Goal: Task Accomplishment & Management: Use online tool/utility

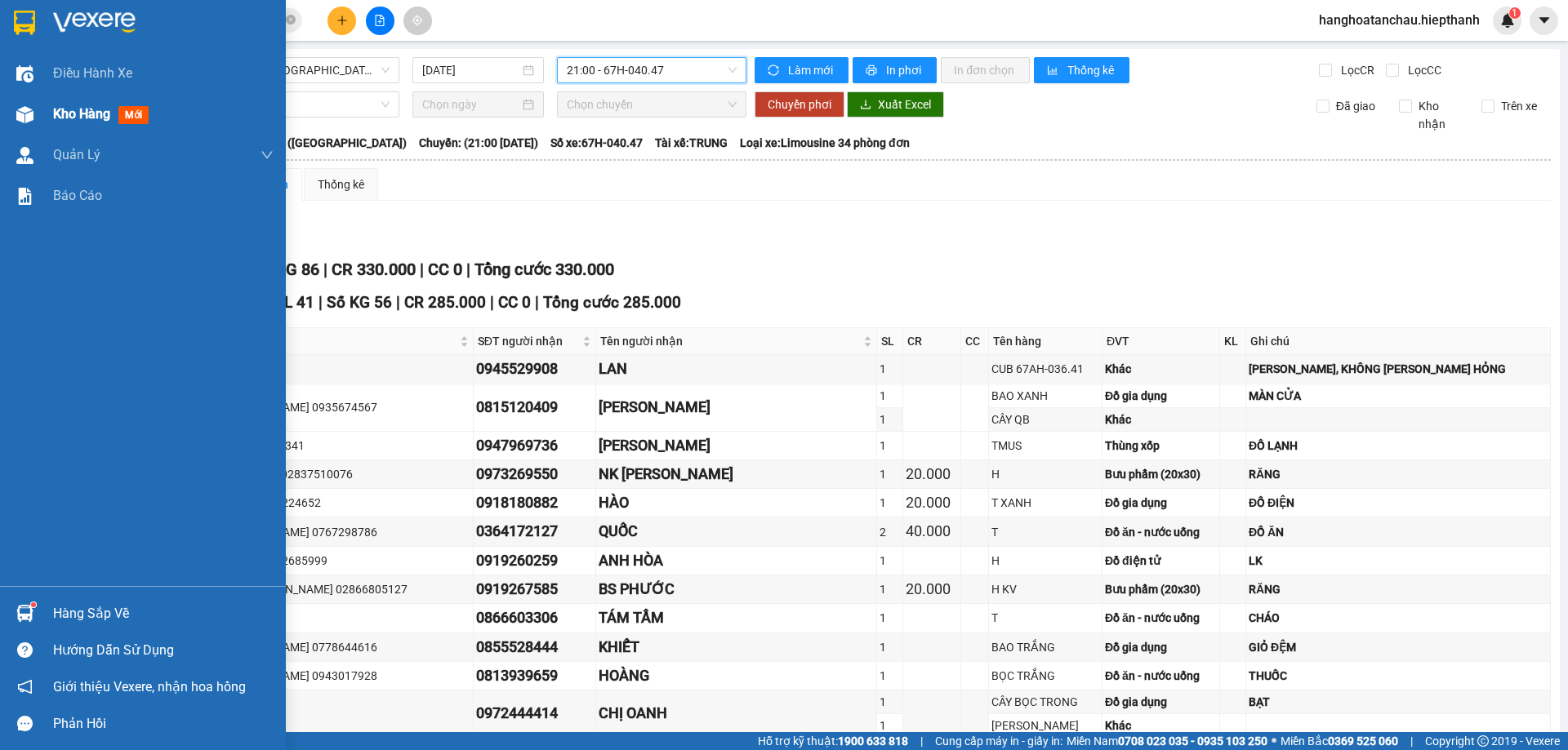
click at [66, 117] on span "Kho hàng" at bounding box center [81, 114] width 58 height 15
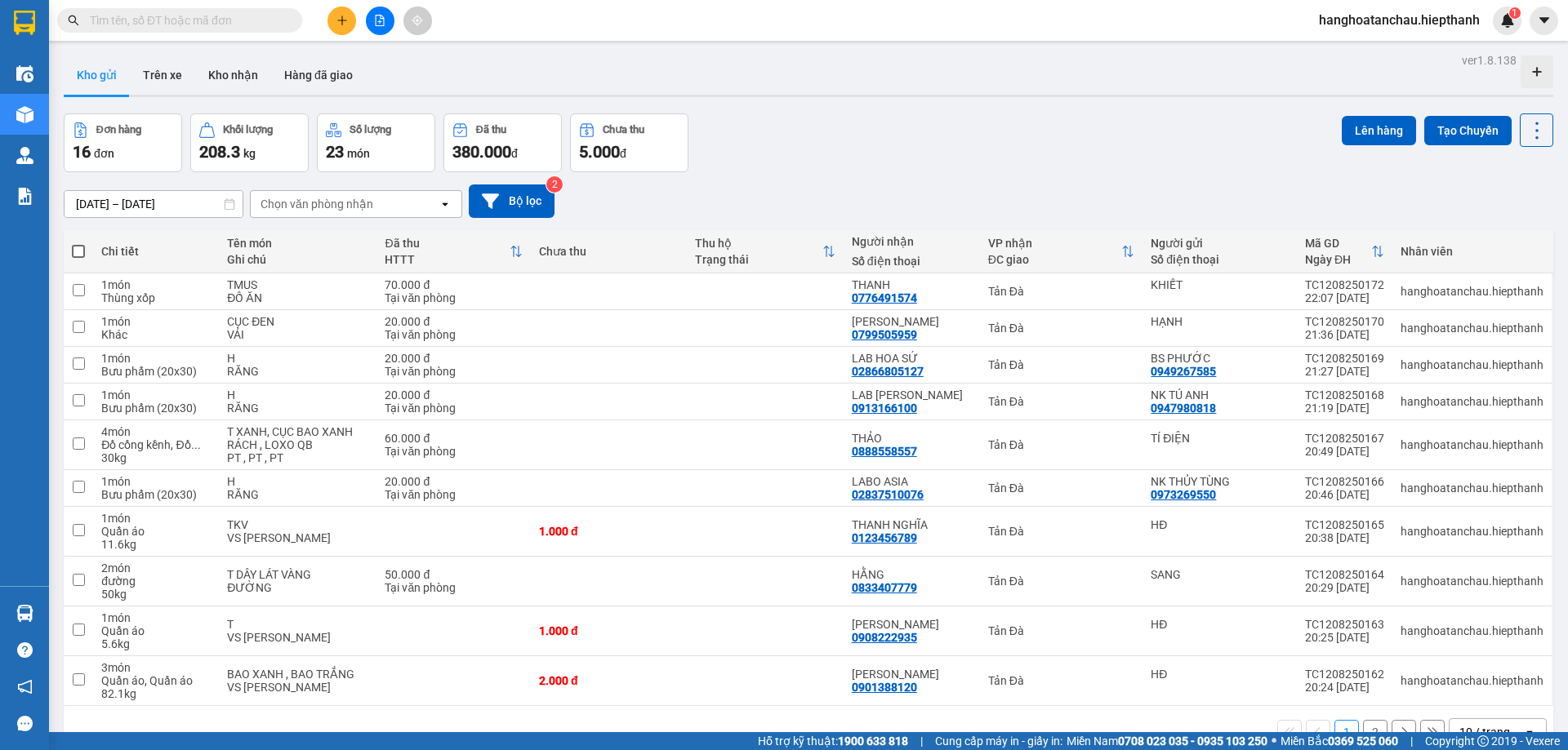
click at [80, 255] on span at bounding box center [79, 252] width 13 height 13
click at [79, 243] on input "checkbox" at bounding box center [79, 243] width 0 height 0
checkbox input "true"
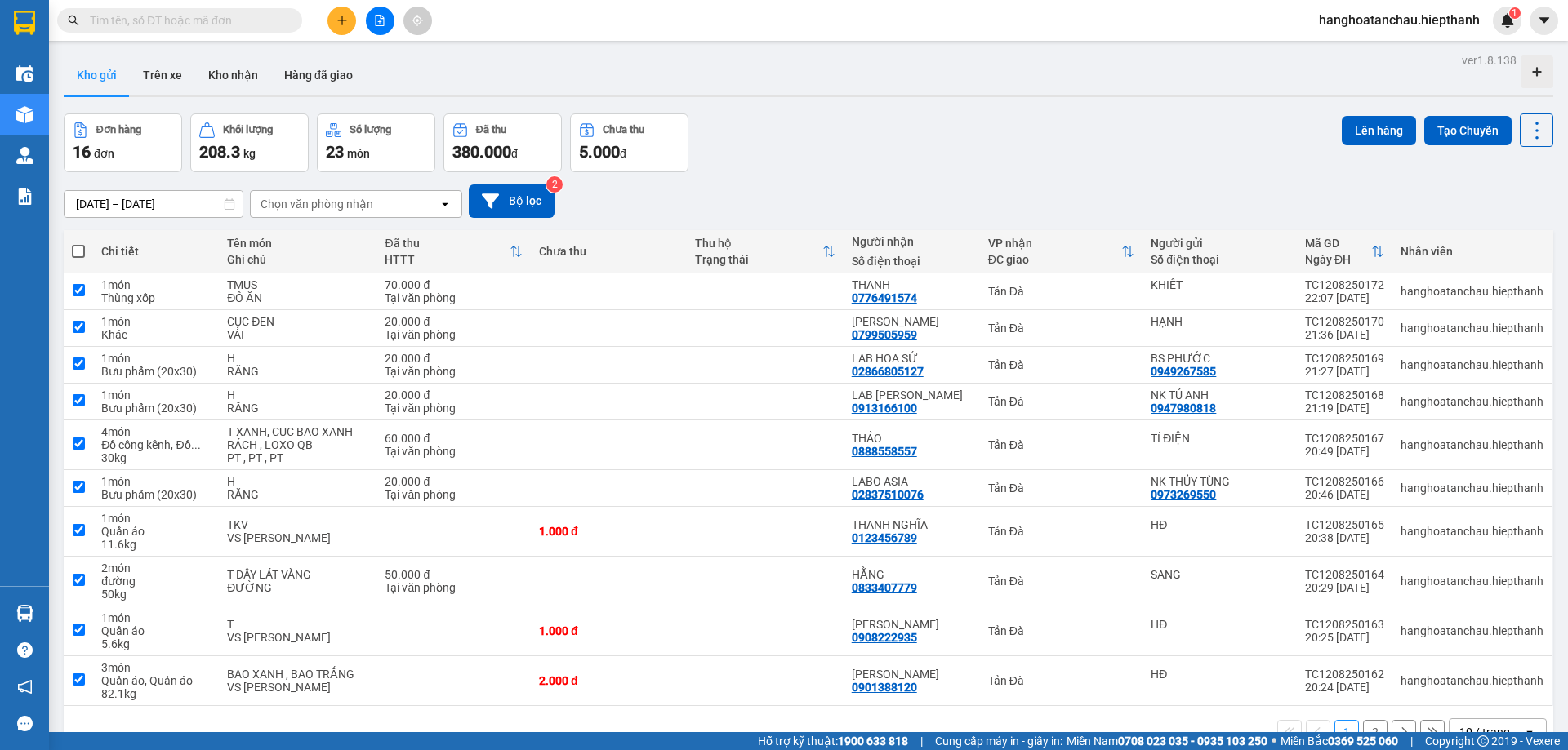
checkbox input "true"
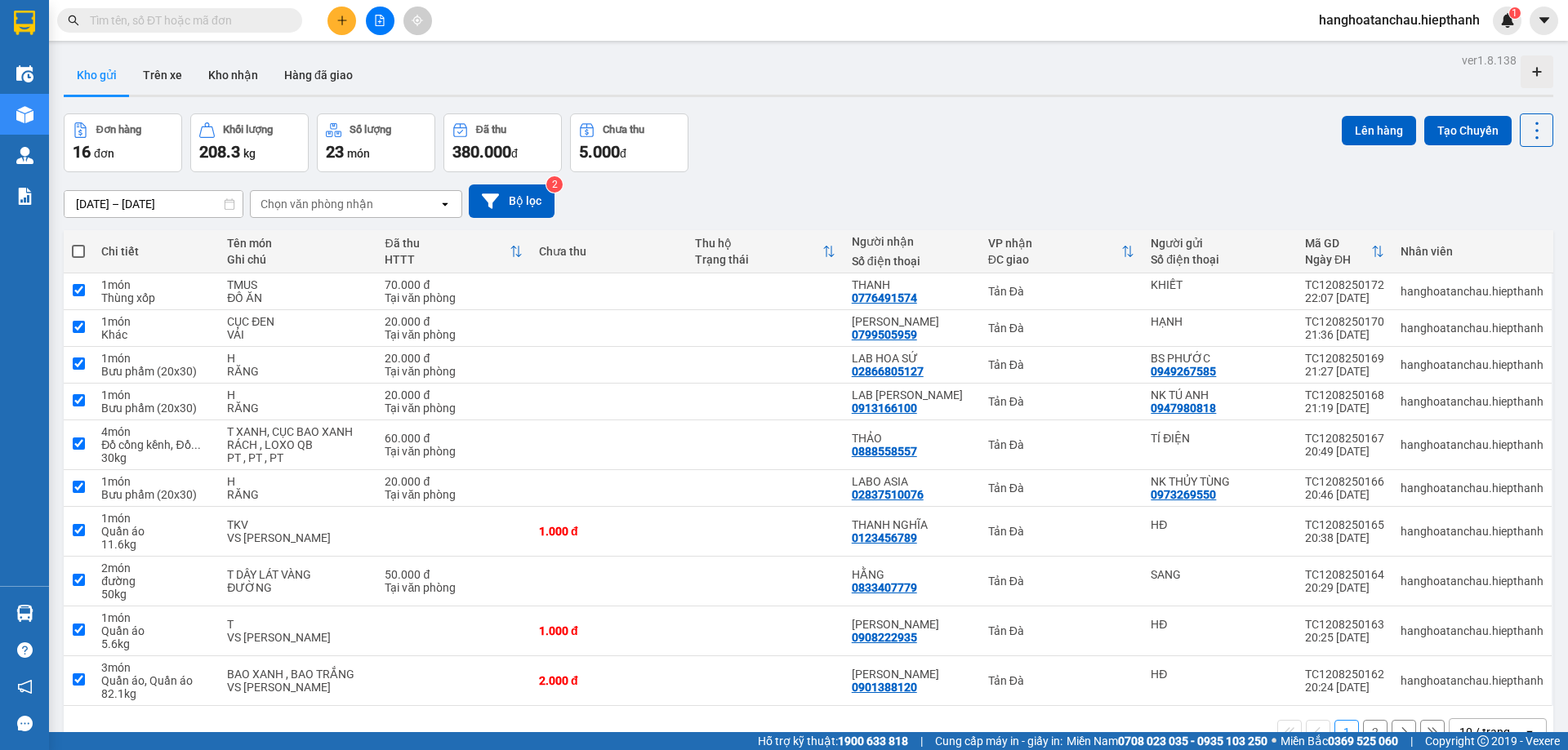
checkbox input "true"
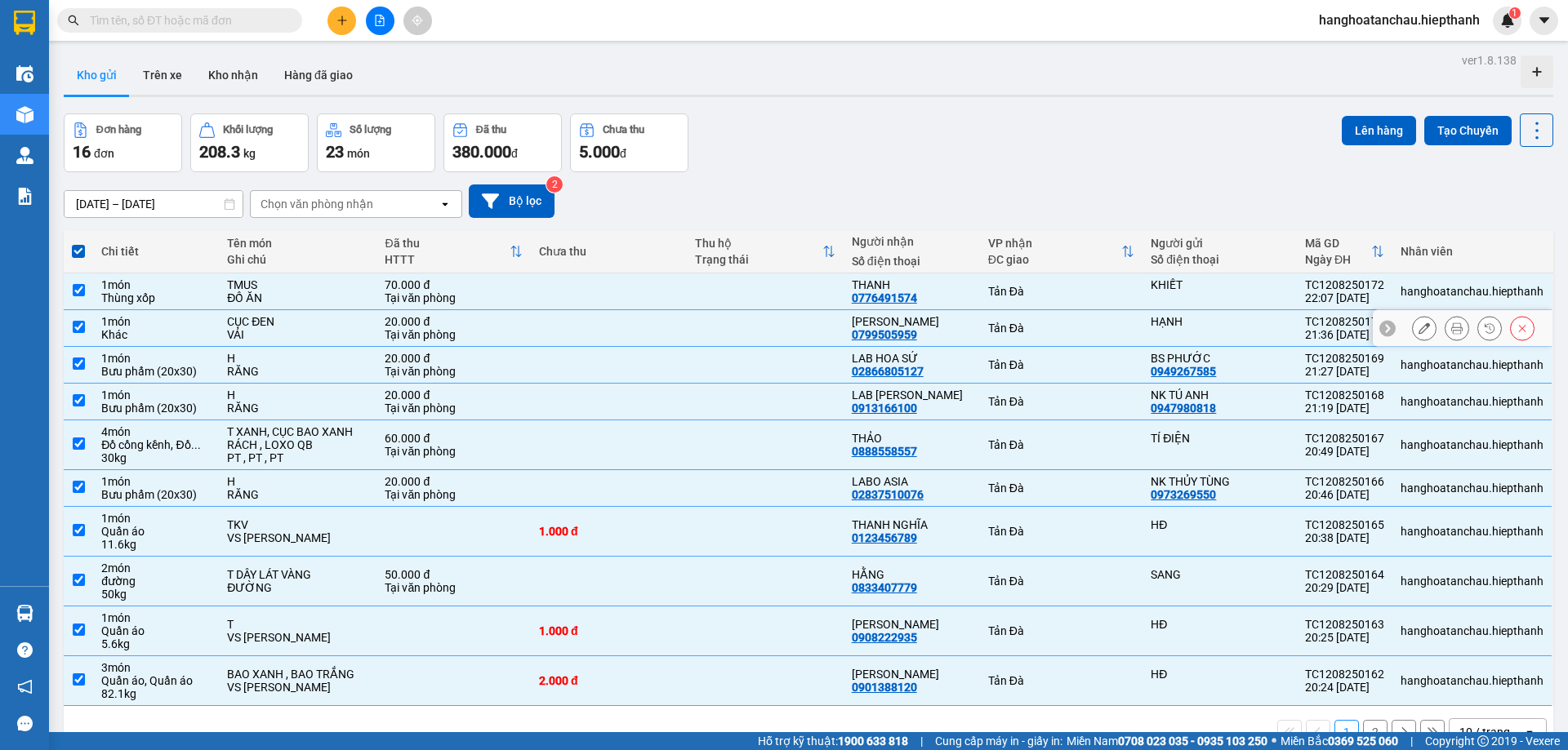
scroll to position [75, 0]
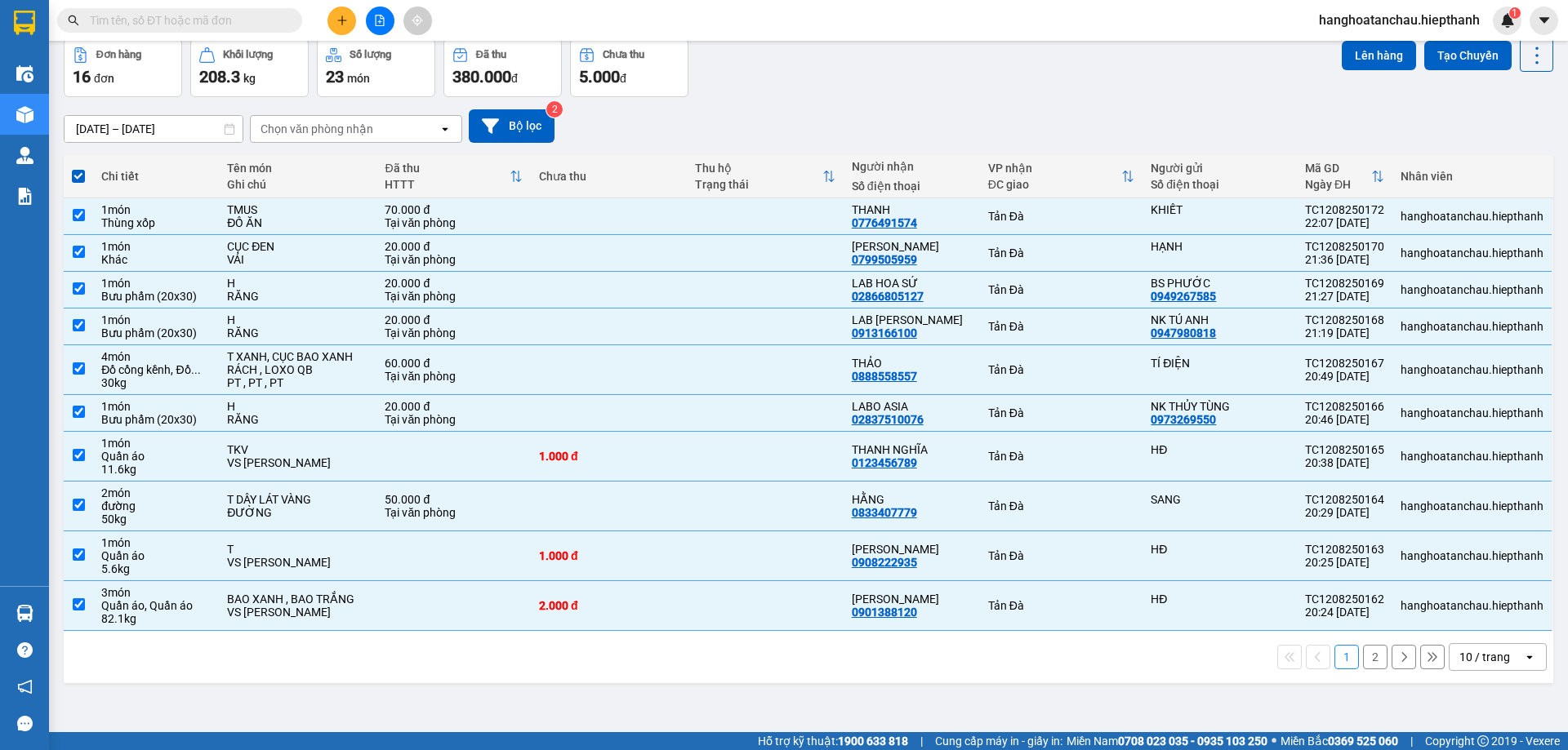
click at [1475, 646] on div "10 / trang" at bounding box center [1487, 656] width 74 height 26
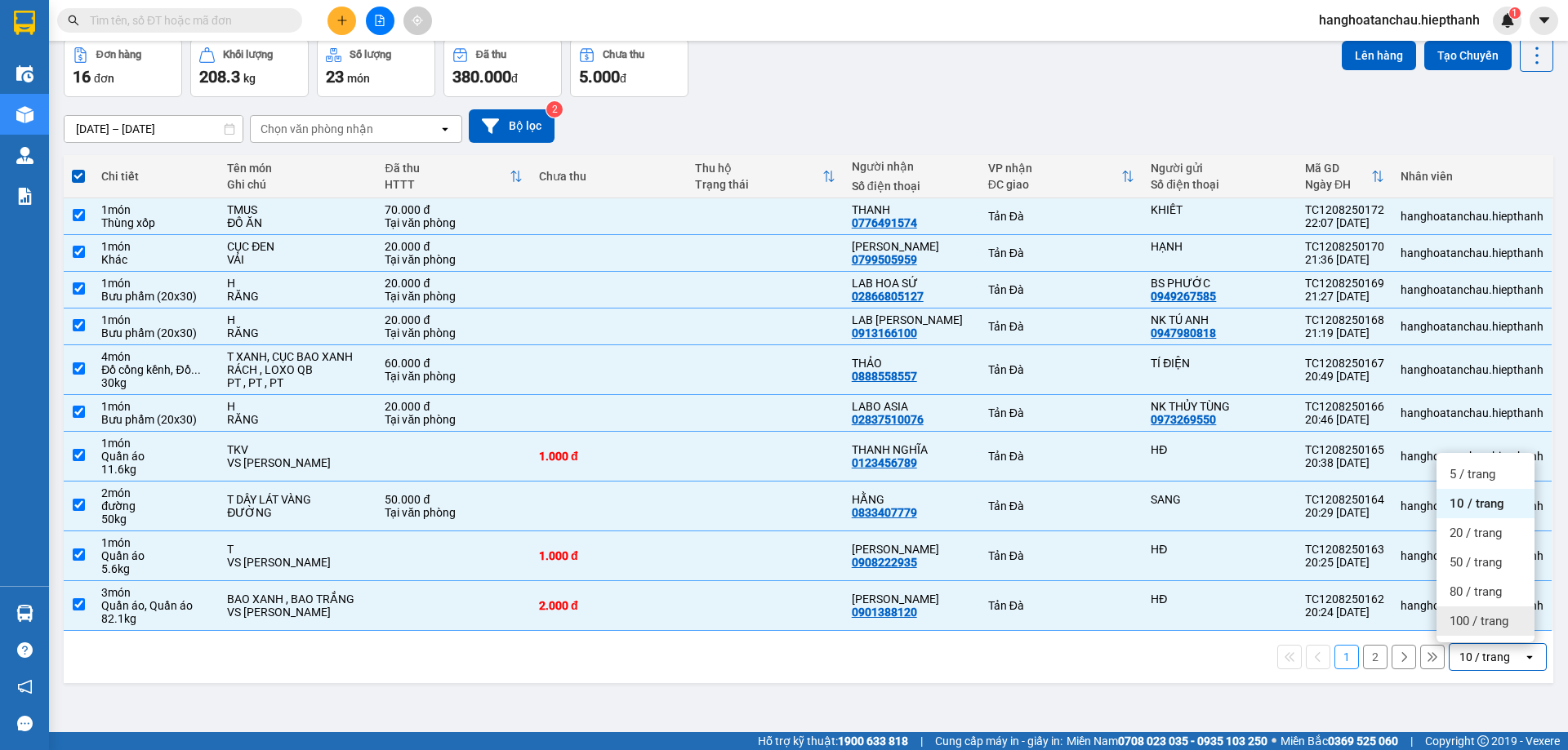
click at [1494, 610] on div "100 / trang" at bounding box center [1486, 621] width 98 height 30
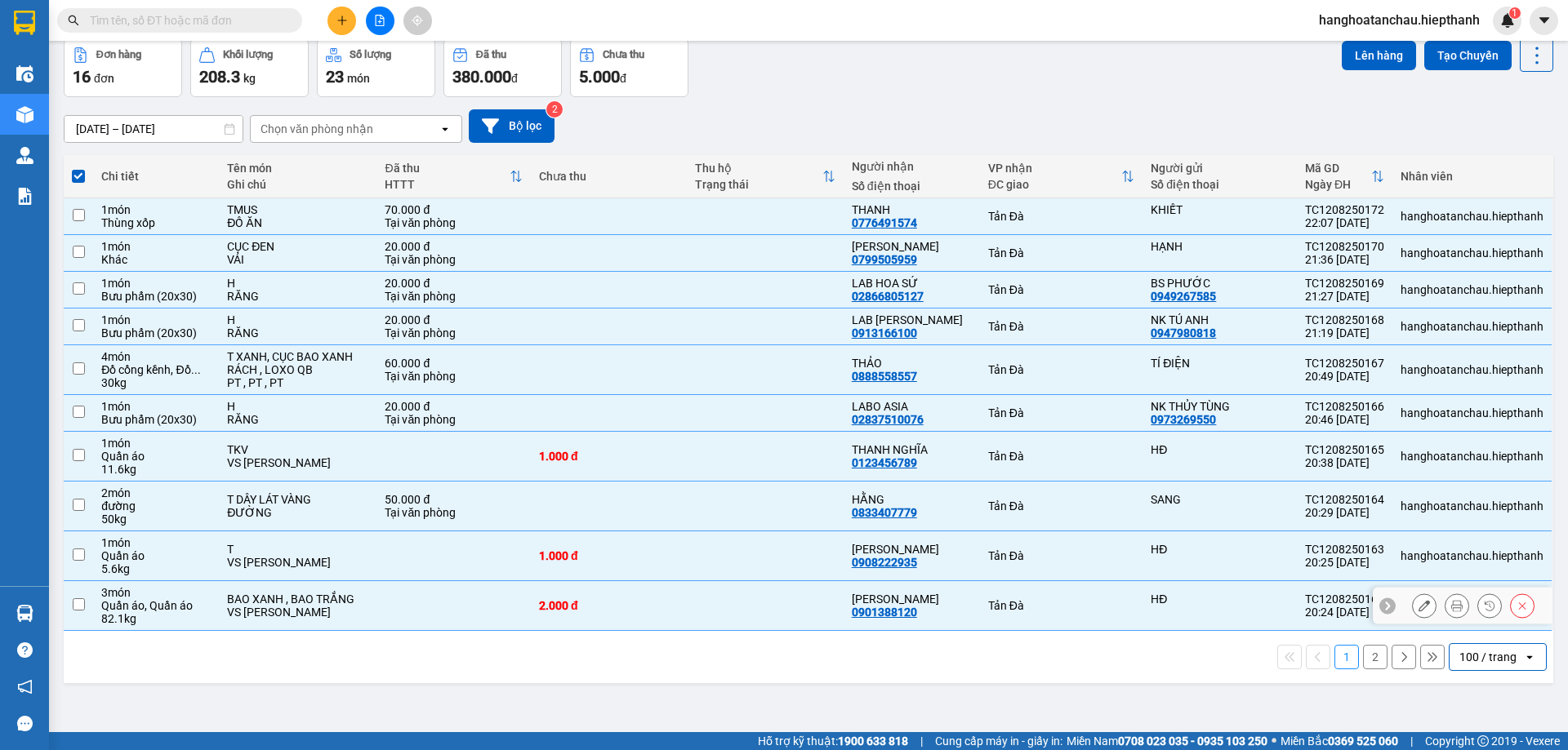
checkbox input "false"
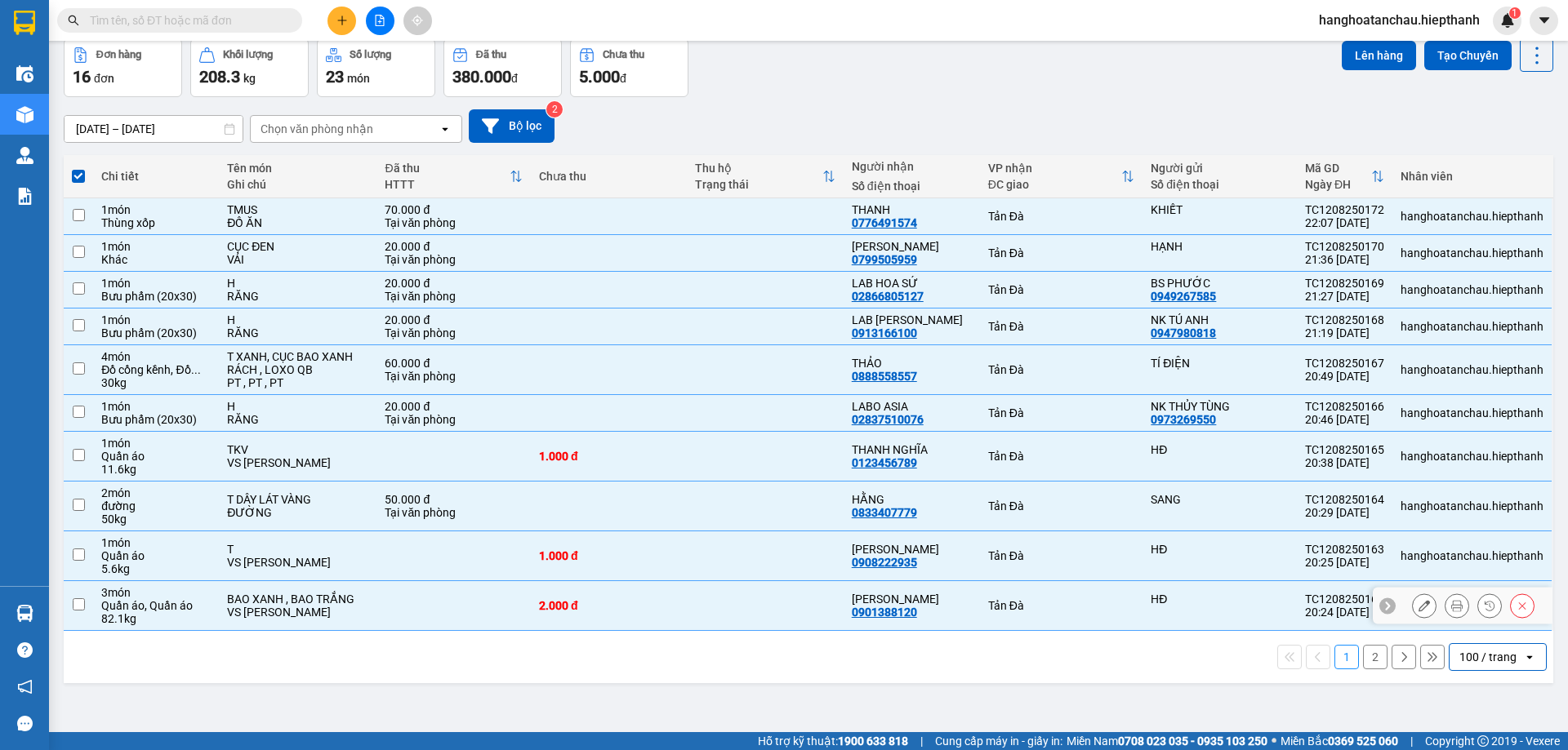
checkbox input "false"
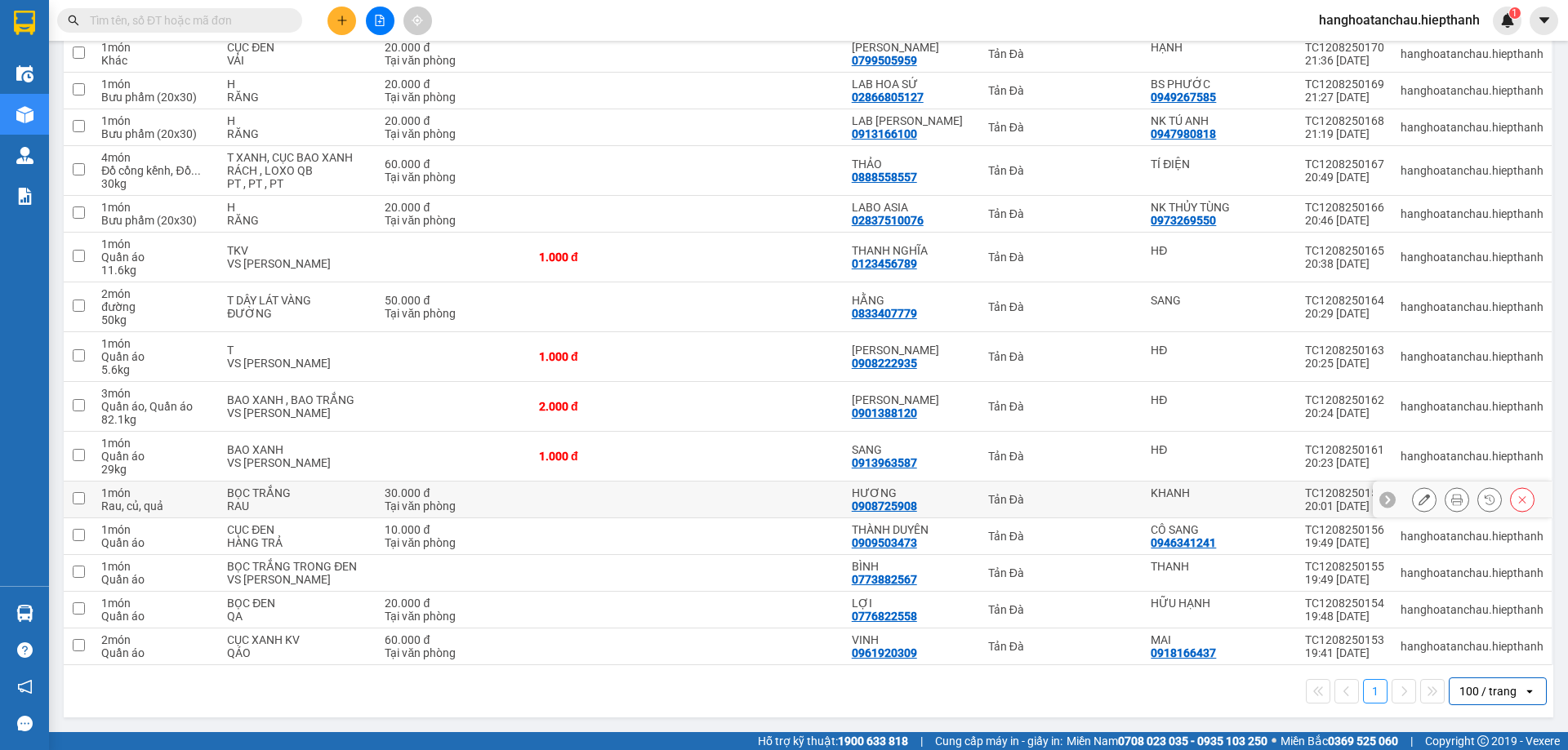
scroll to position [0, 0]
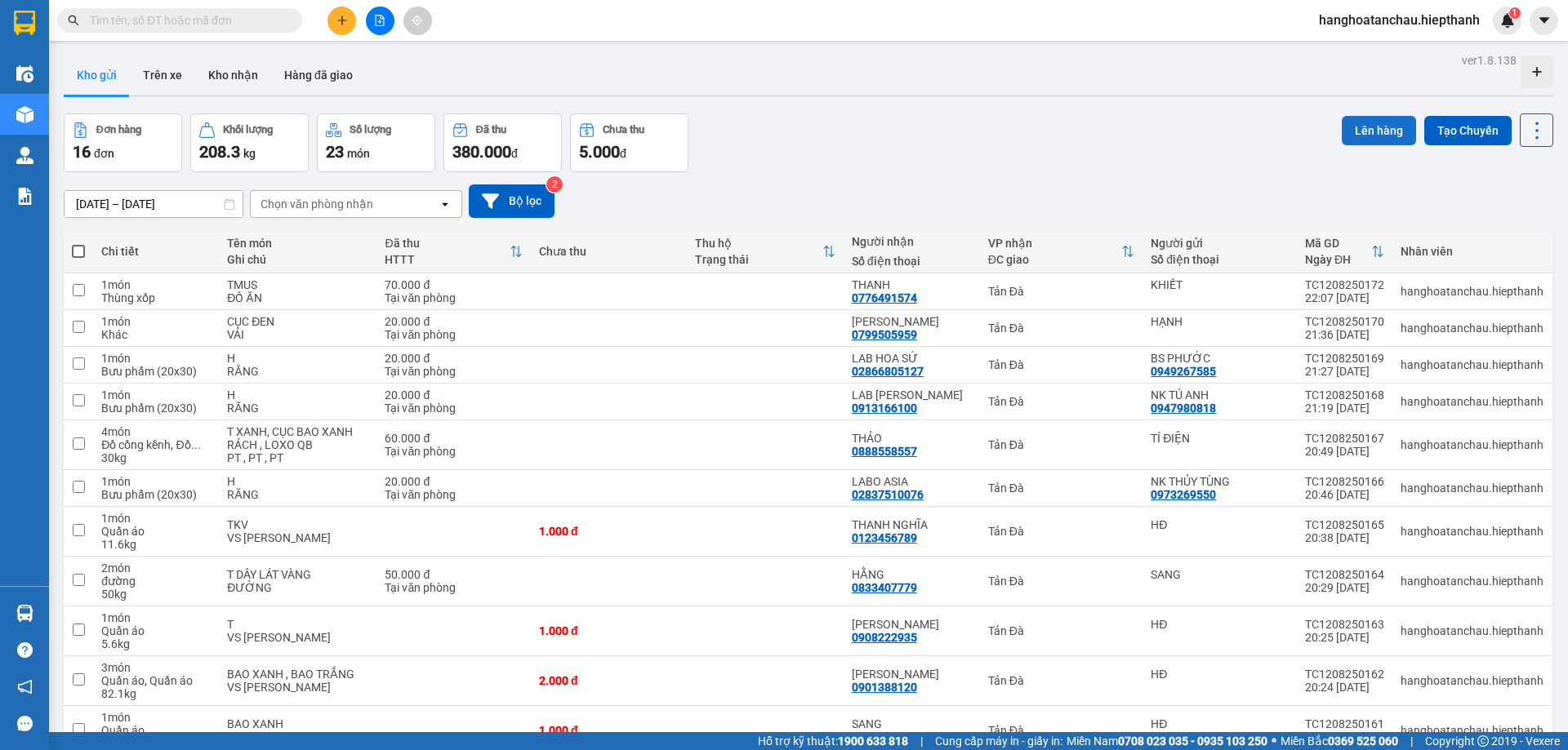
click at [1366, 131] on button "Lên hàng" at bounding box center [1379, 130] width 75 height 30
click at [78, 251] on span at bounding box center [79, 252] width 13 height 13
click at [79, 243] on input "checkbox" at bounding box center [79, 243] width 0 height 0
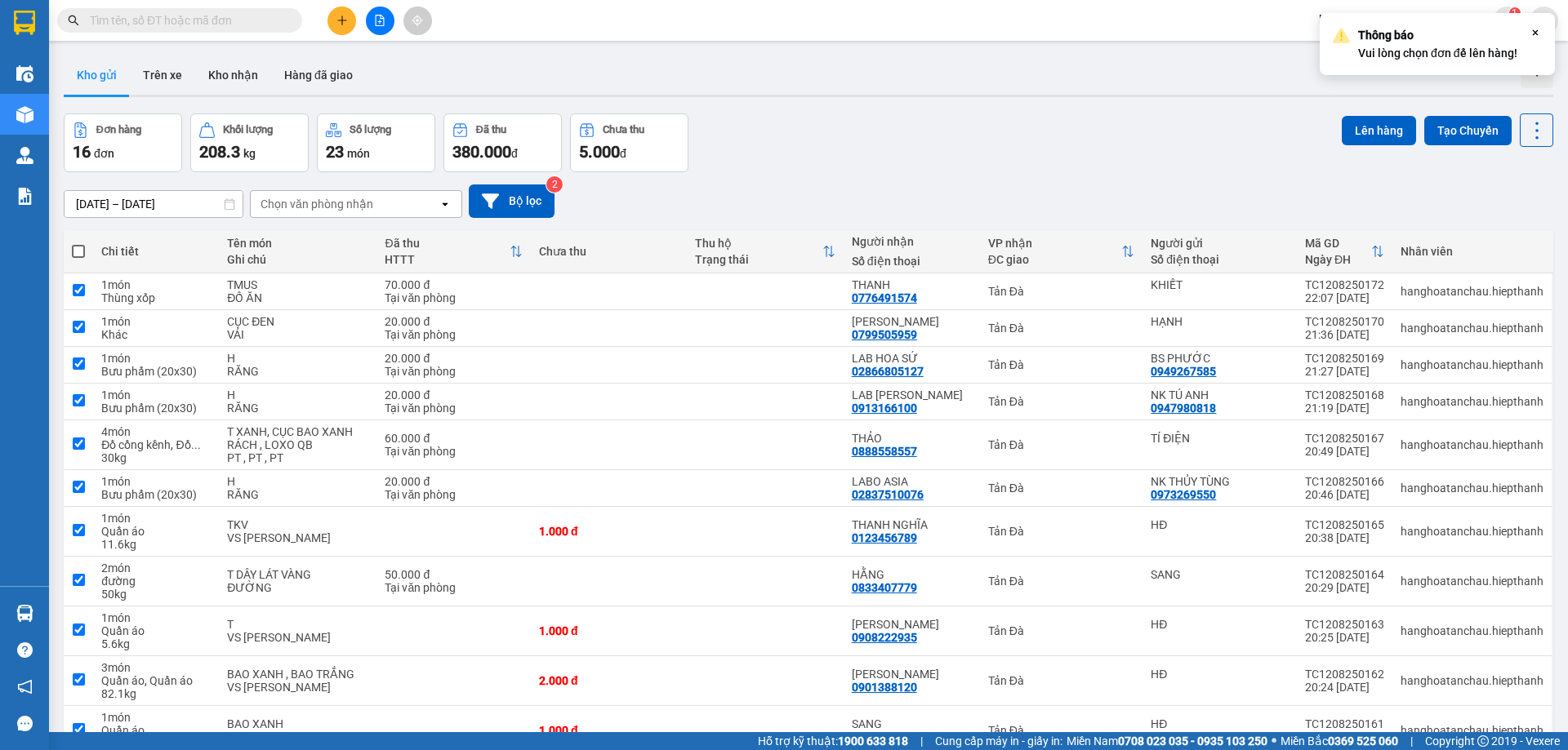
checkbox input "true"
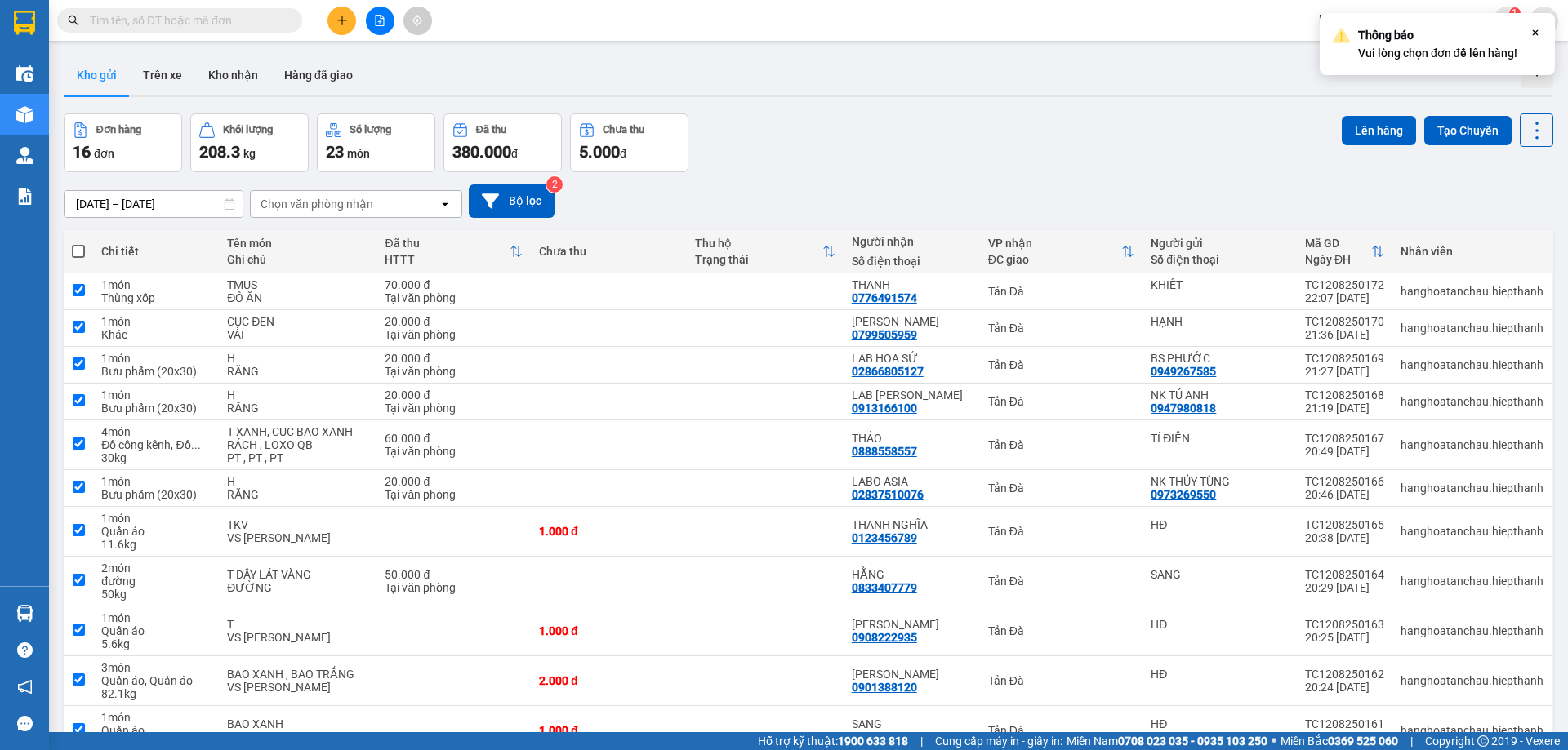
checkbox input "true"
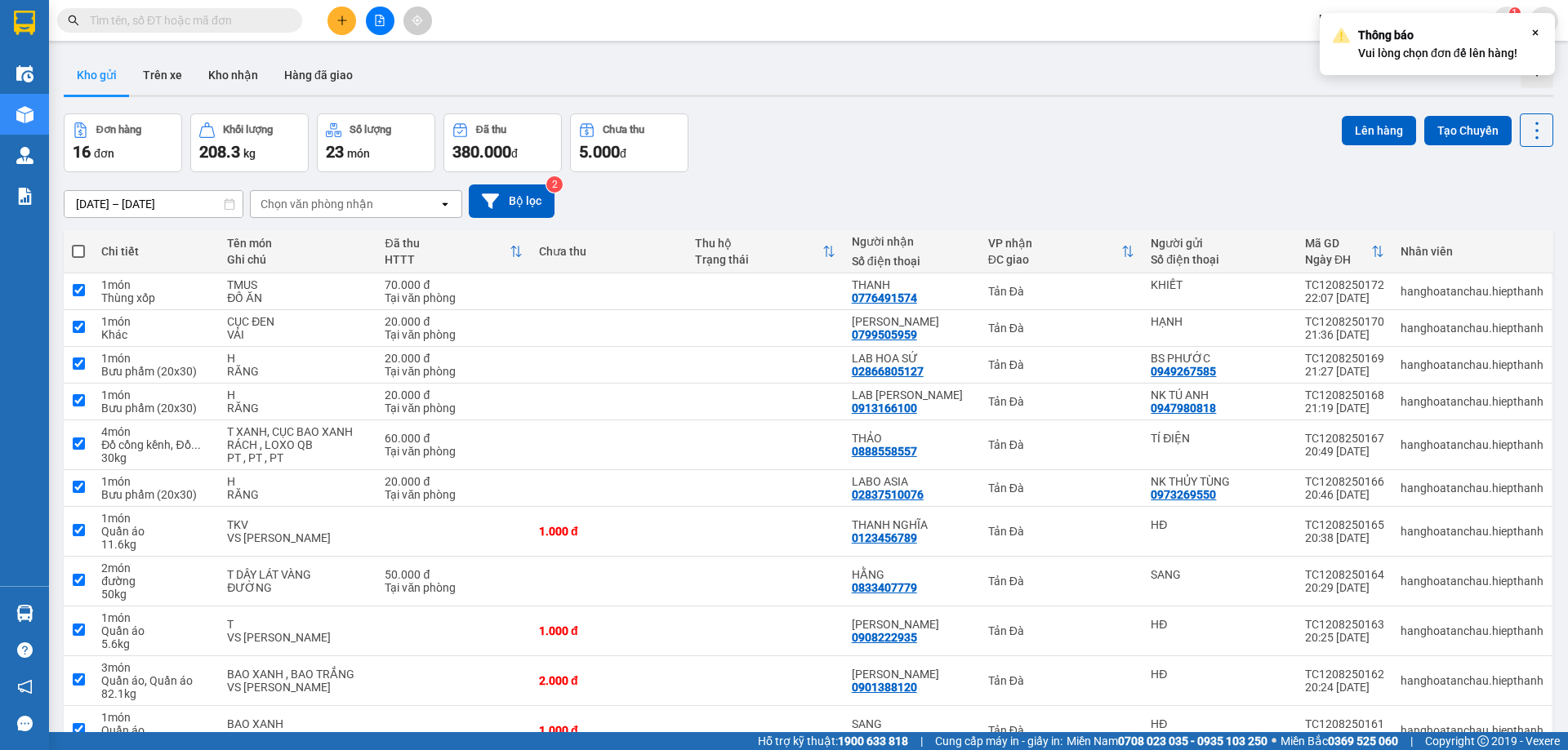
checkbox input "true"
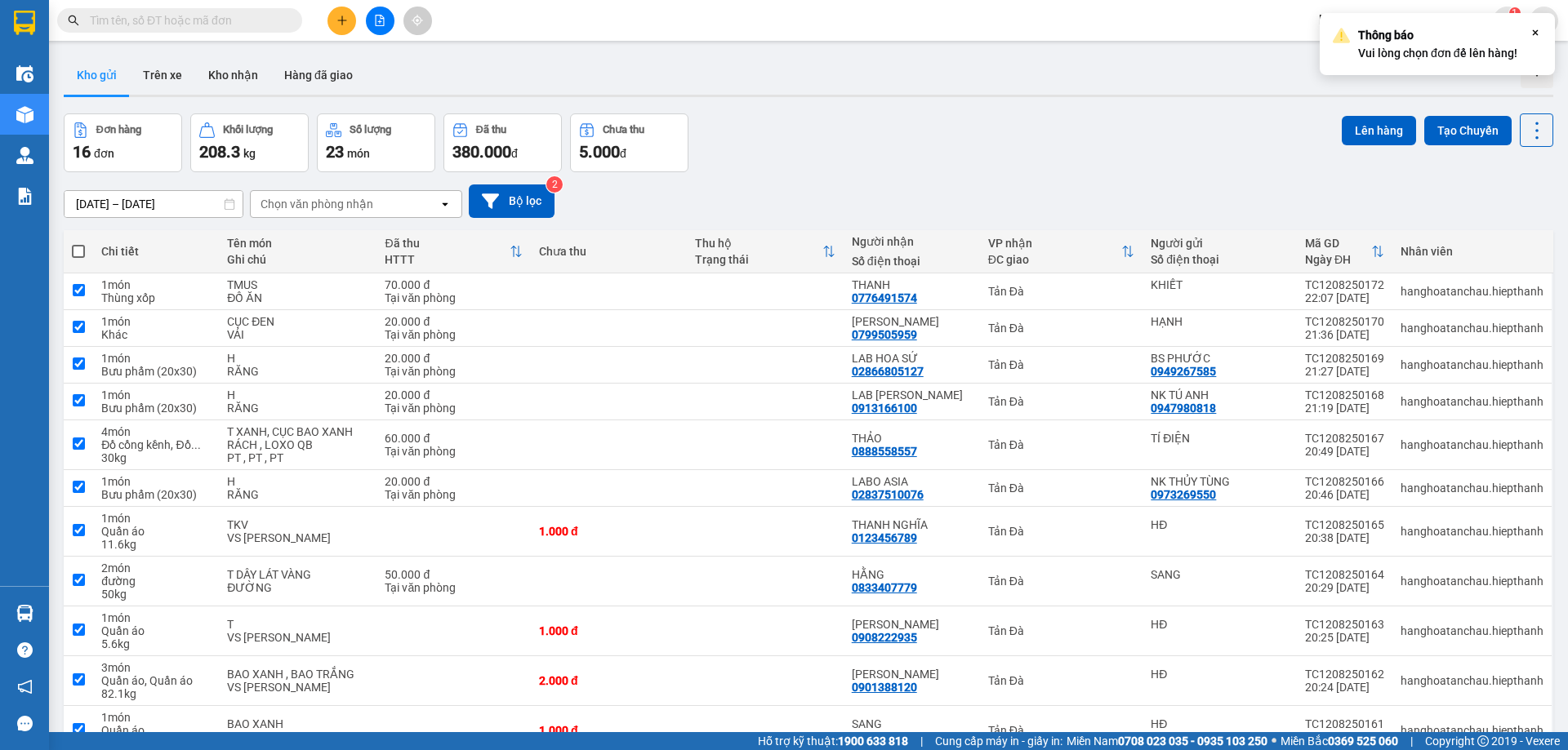
checkbox input "true"
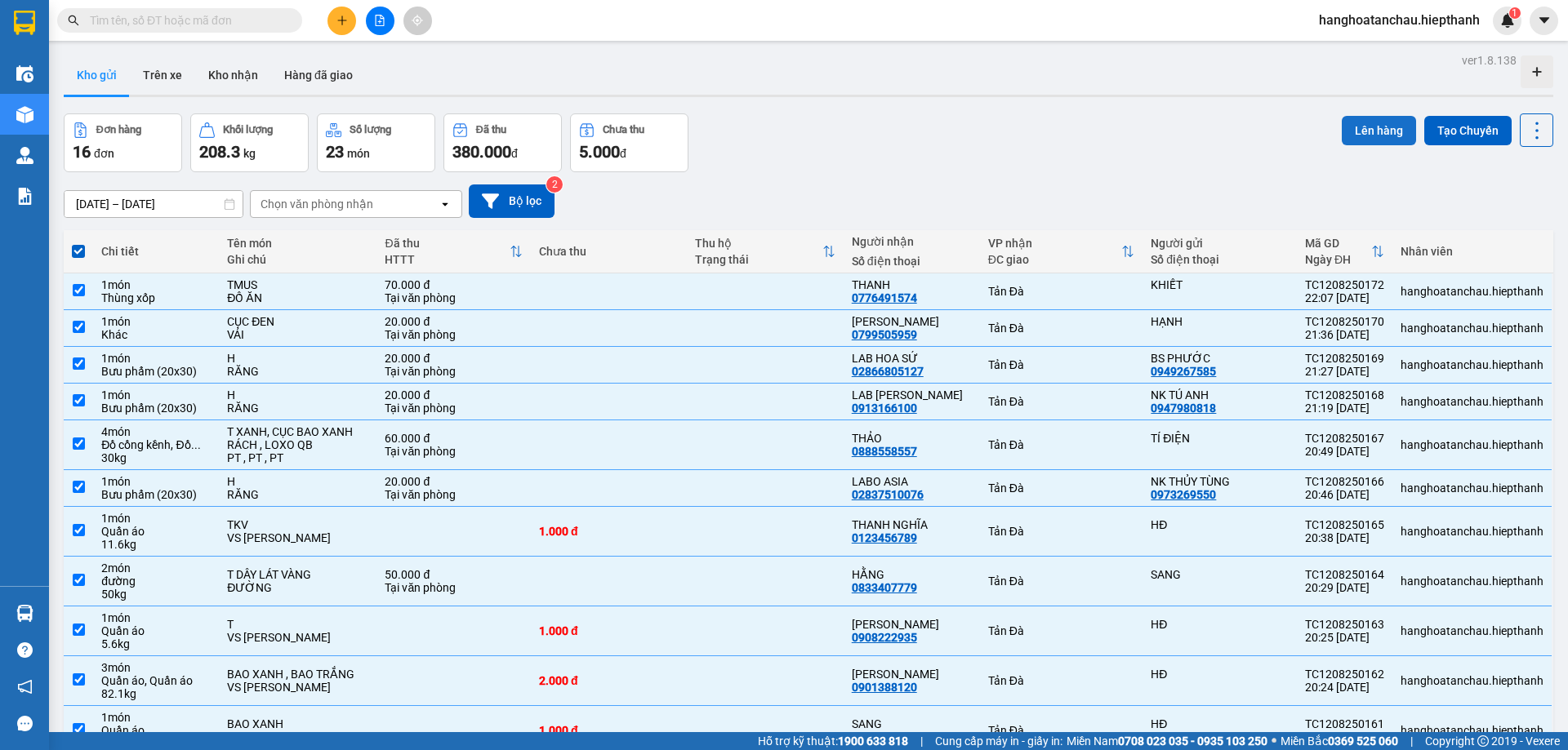
click at [1358, 123] on button "Lên hàng" at bounding box center [1379, 130] width 75 height 30
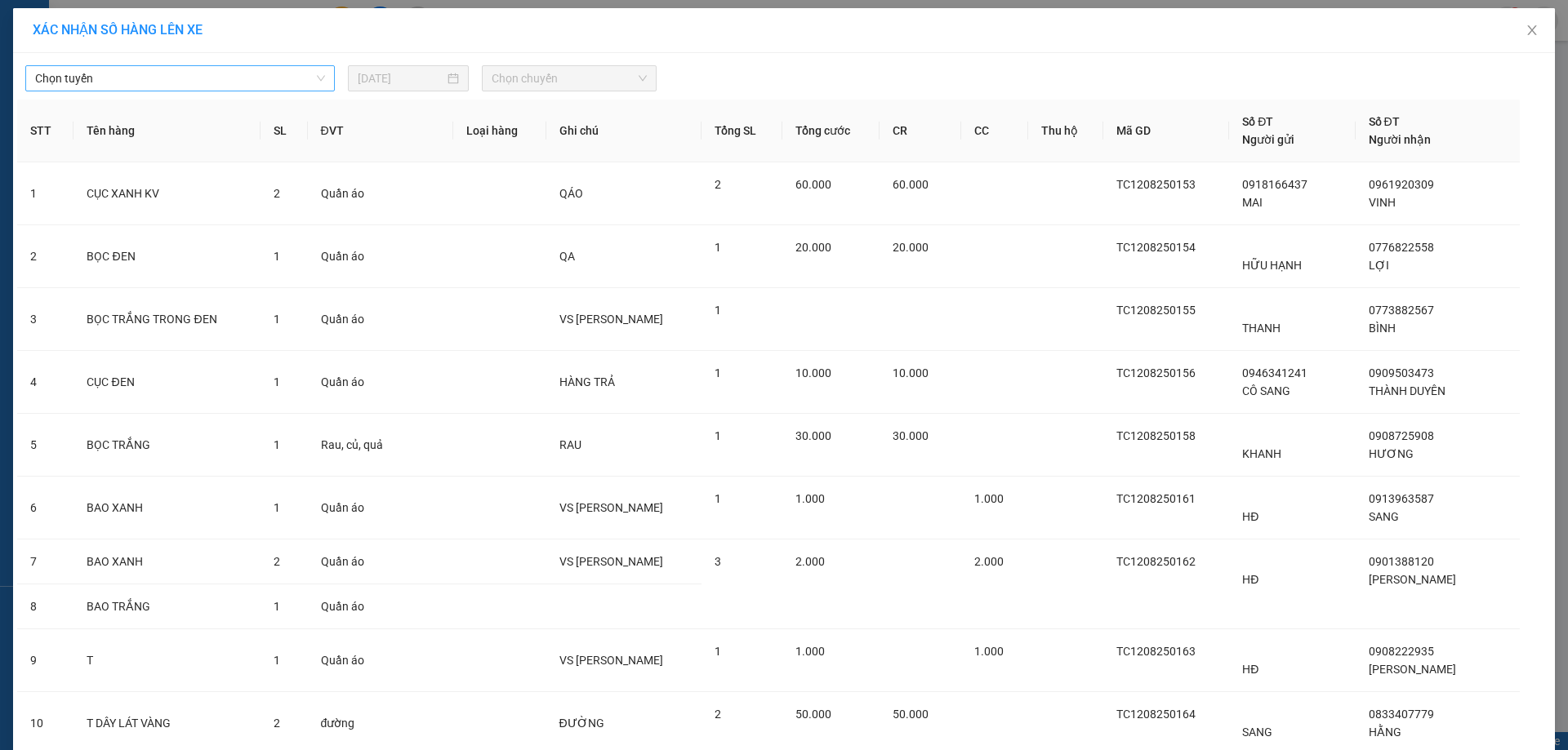
click at [141, 82] on span "Chọn tuyến" at bounding box center [180, 79] width 290 height 25
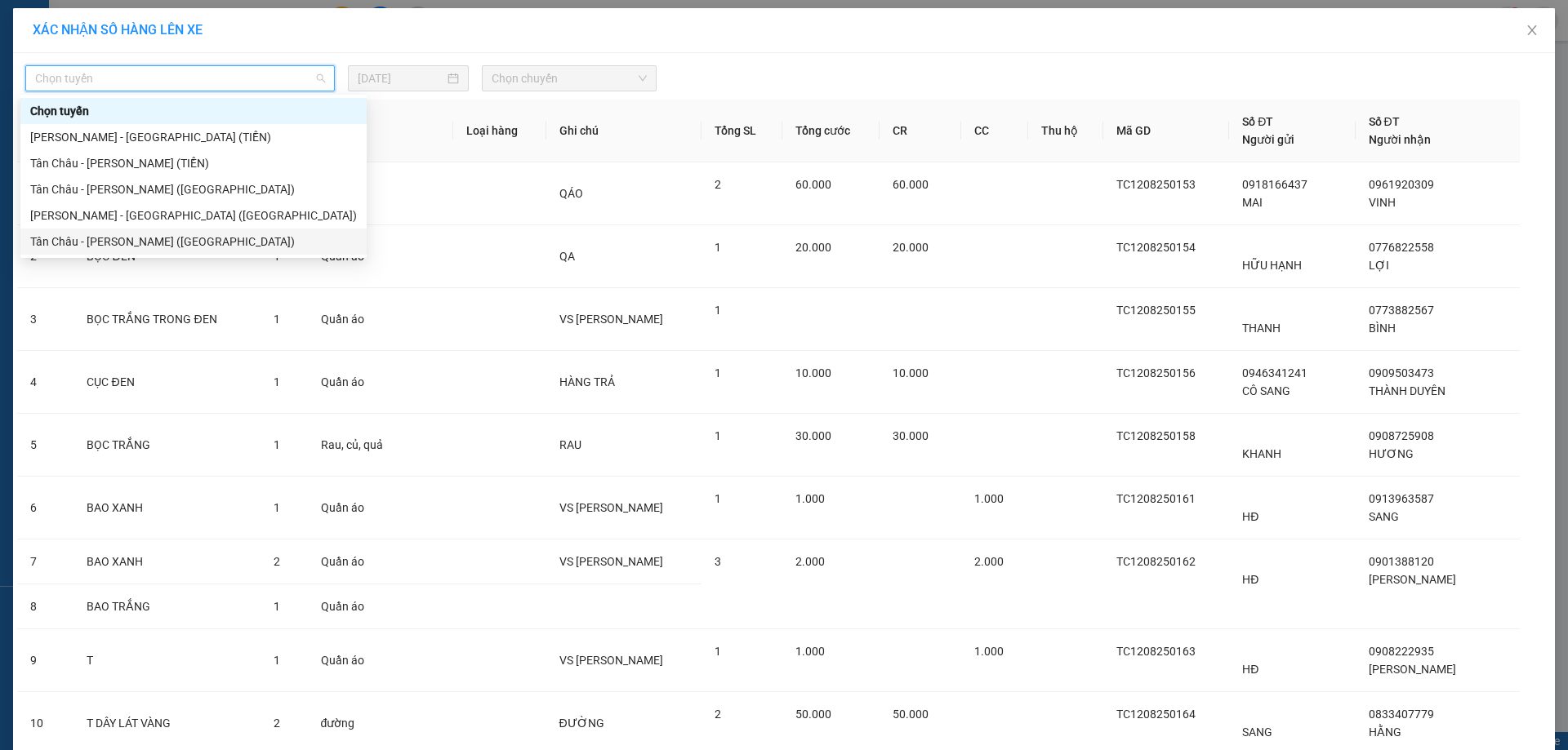
click at [99, 239] on div "Tân [PERSON_NAME] [PERSON_NAME] ([GEOGRAPHIC_DATA])" at bounding box center [194, 241] width 327 height 18
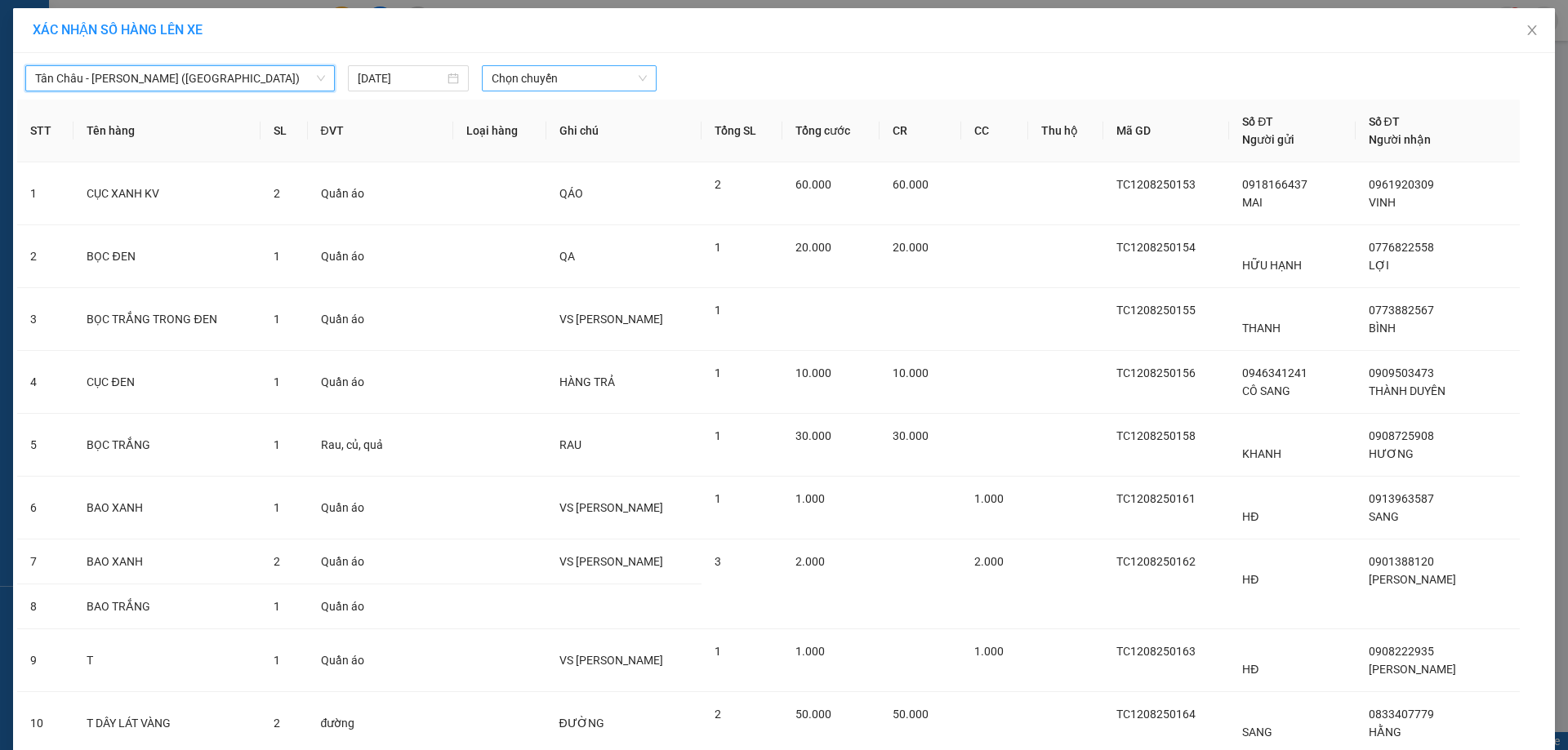
click at [492, 78] on span "Chọn chuyến" at bounding box center [569, 79] width 155 height 25
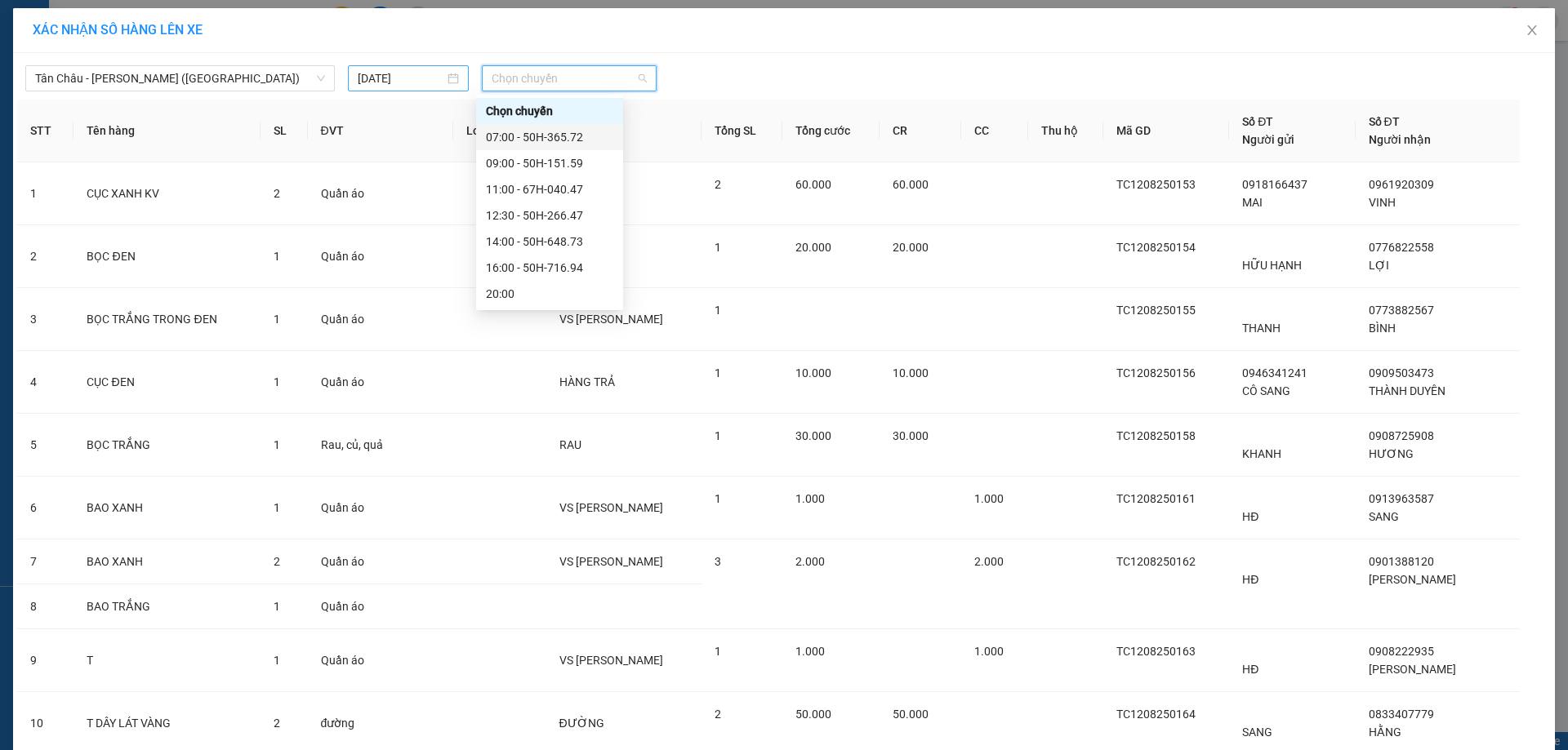
click at [363, 85] on input "13/08/2025" at bounding box center [401, 78] width 86 height 18
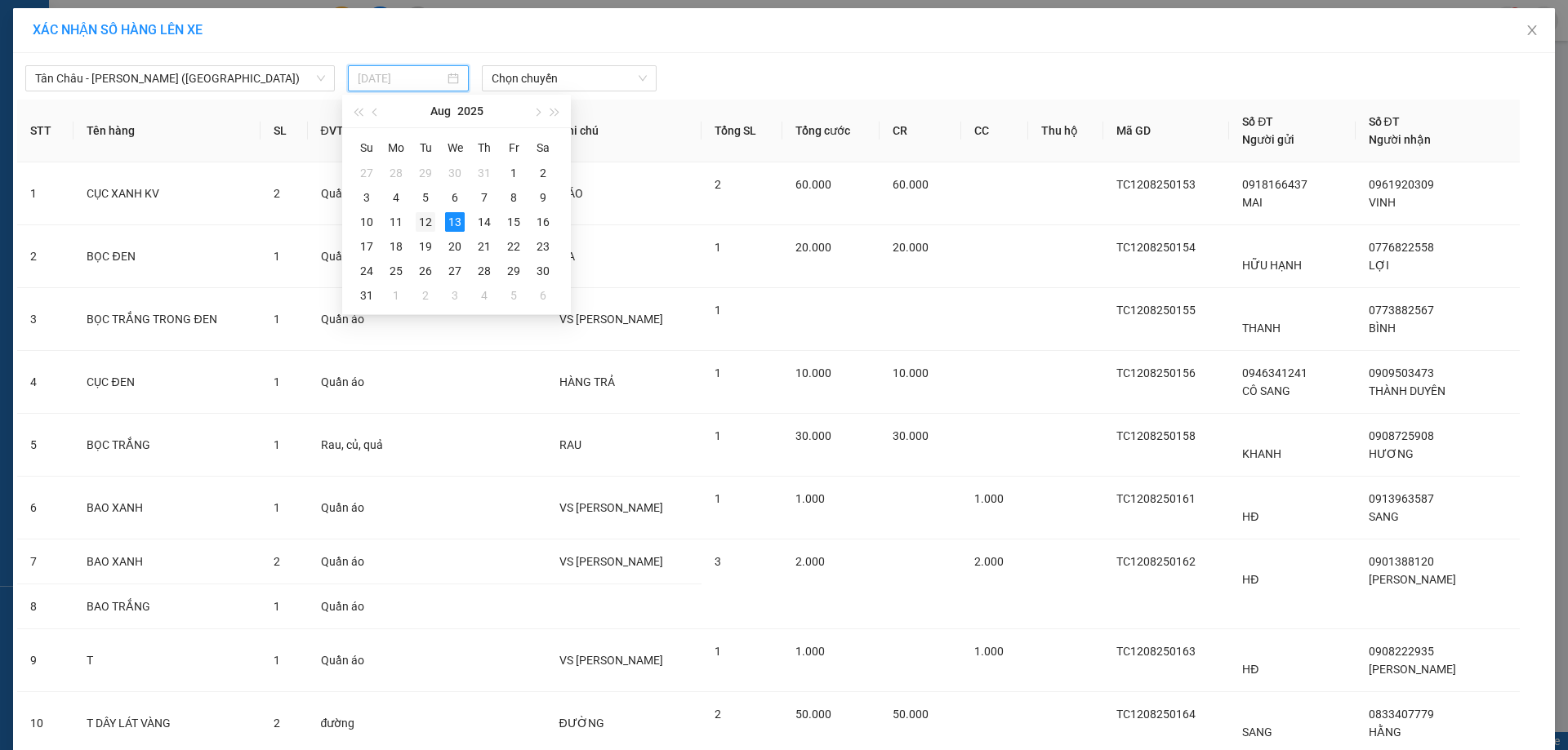
click at [418, 224] on div "12" at bounding box center [426, 222] width 19 height 19
type input "[DATE]"
click at [521, 82] on span "Chọn chuyến" at bounding box center [569, 79] width 155 height 25
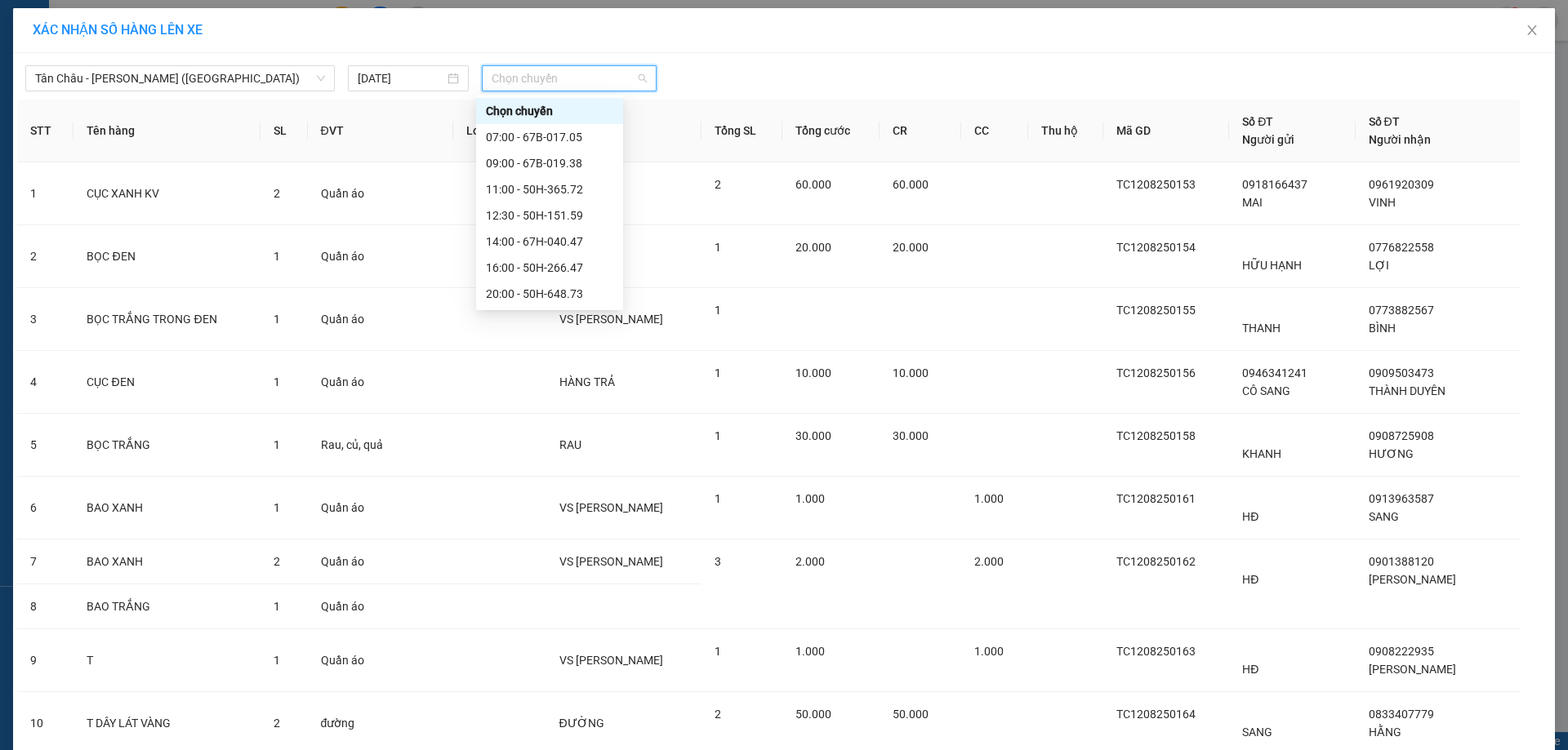
scroll to position [104, 0]
click at [520, 206] on div "22:00 - 50H-716.94" at bounding box center [549, 215] width 147 height 26
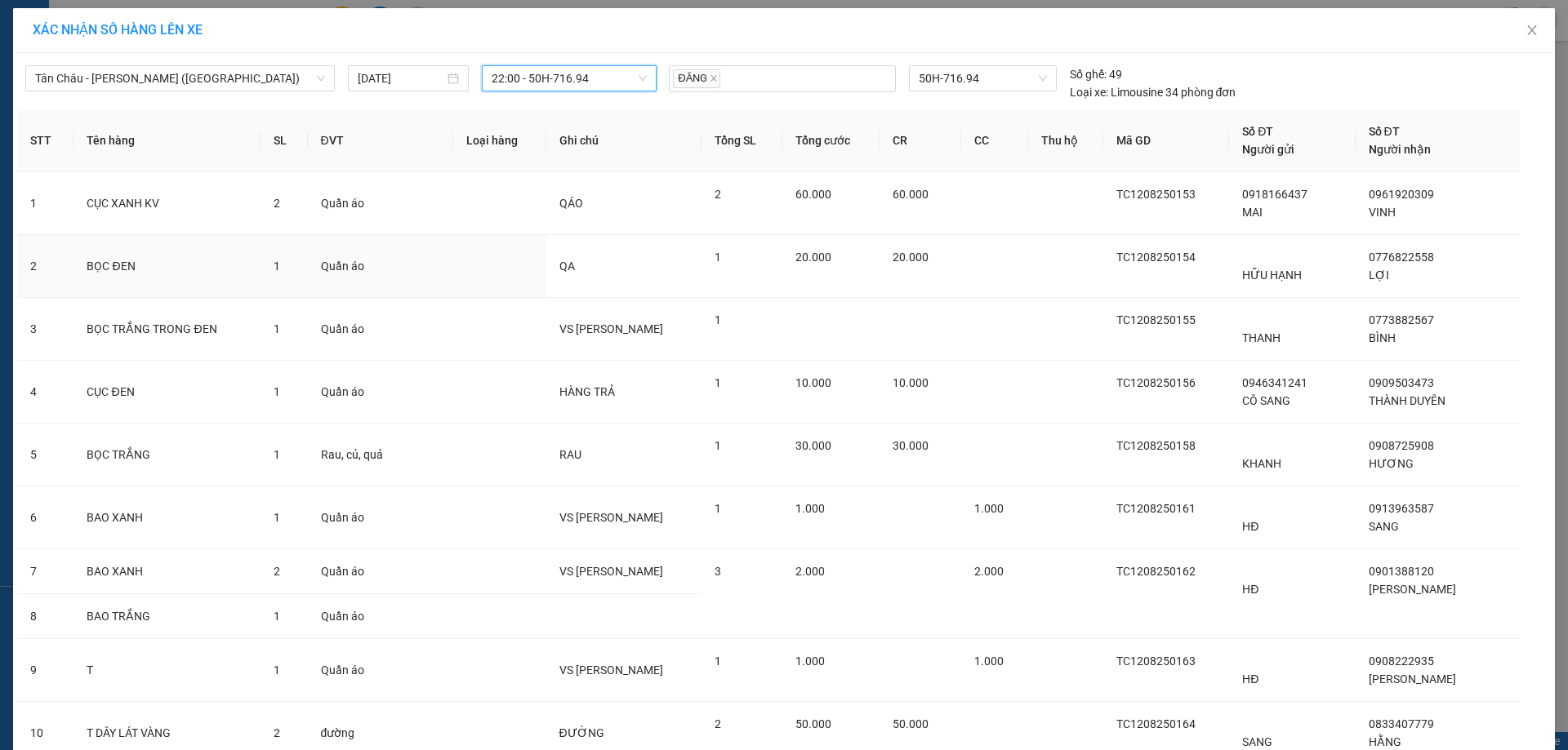
scroll to position [646, 0]
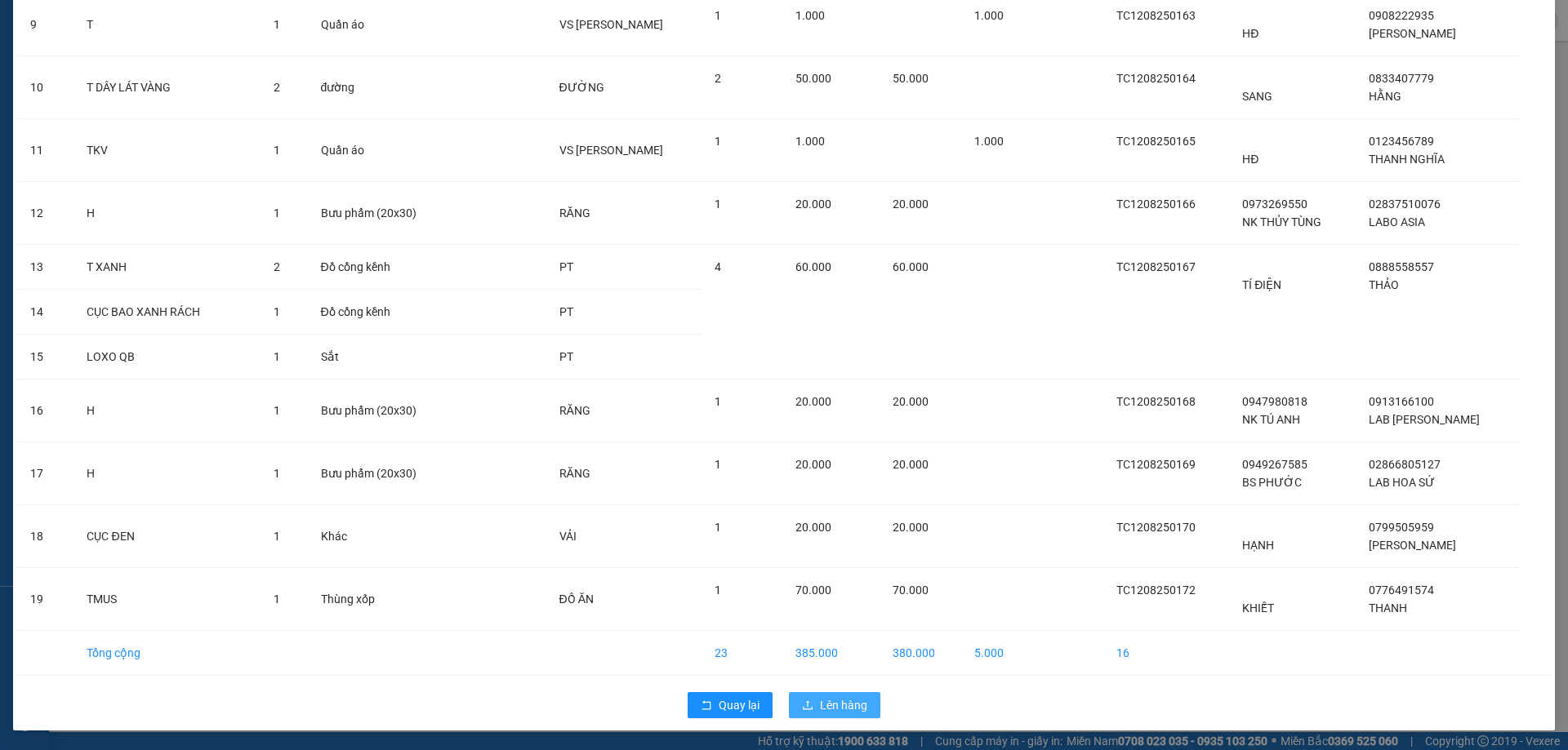
click at [843, 699] on span "Lên hàng" at bounding box center [843, 705] width 47 height 18
